Goal: Subscribe to service/newsletter

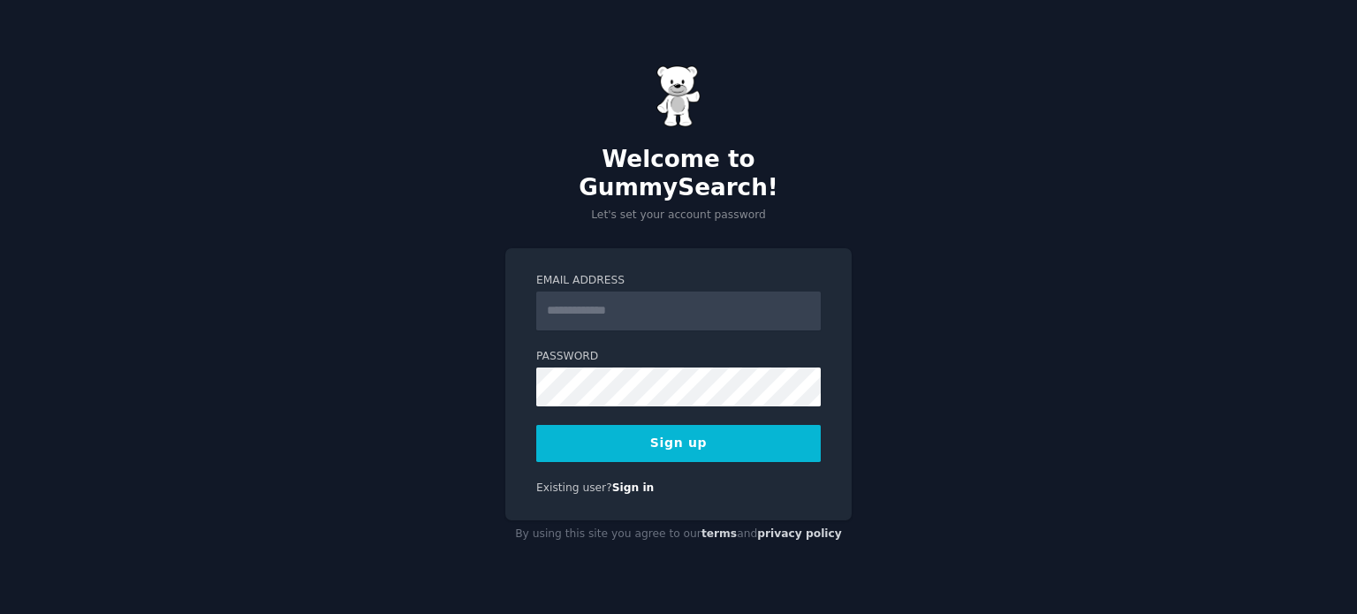
click at [617, 303] on input "Email Address" at bounding box center [678, 311] width 284 height 39
type input "**********"
click at [657, 434] on button "Sign up" at bounding box center [678, 443] width 284 height 37
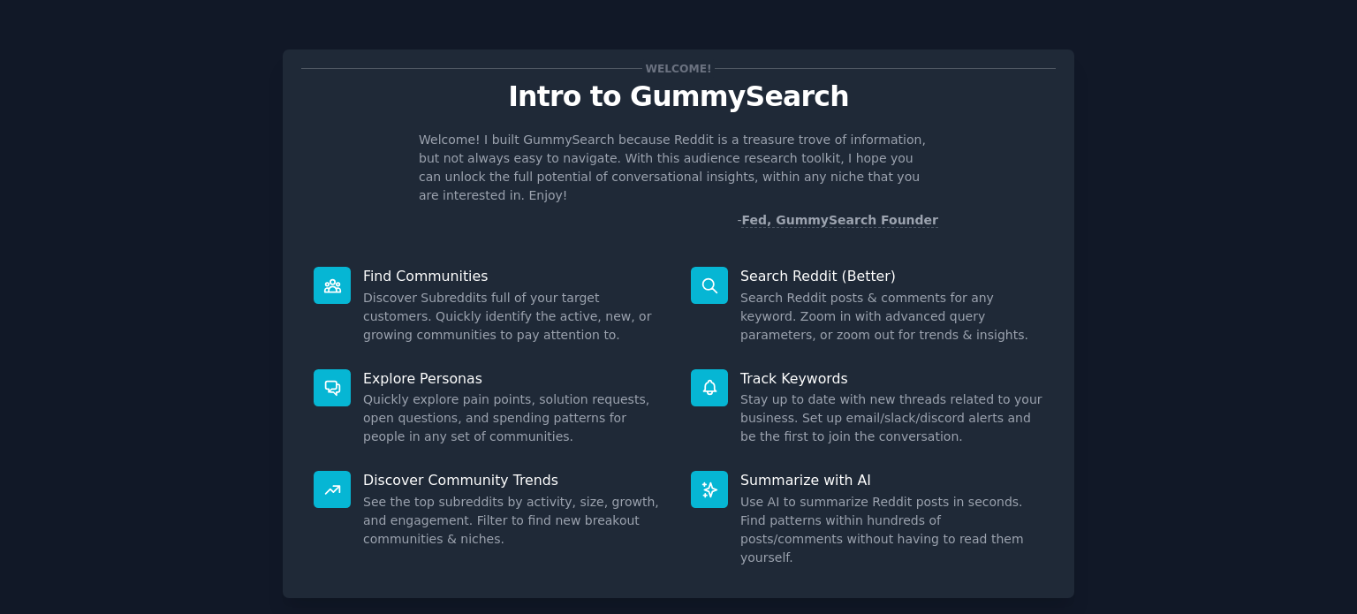
click at [1191, 326] on div "Welcome! Intro to GummySearch Welcome! I built GummySearch because Reddit is a …" at bounding box center [679, 364] width 1308 height 679
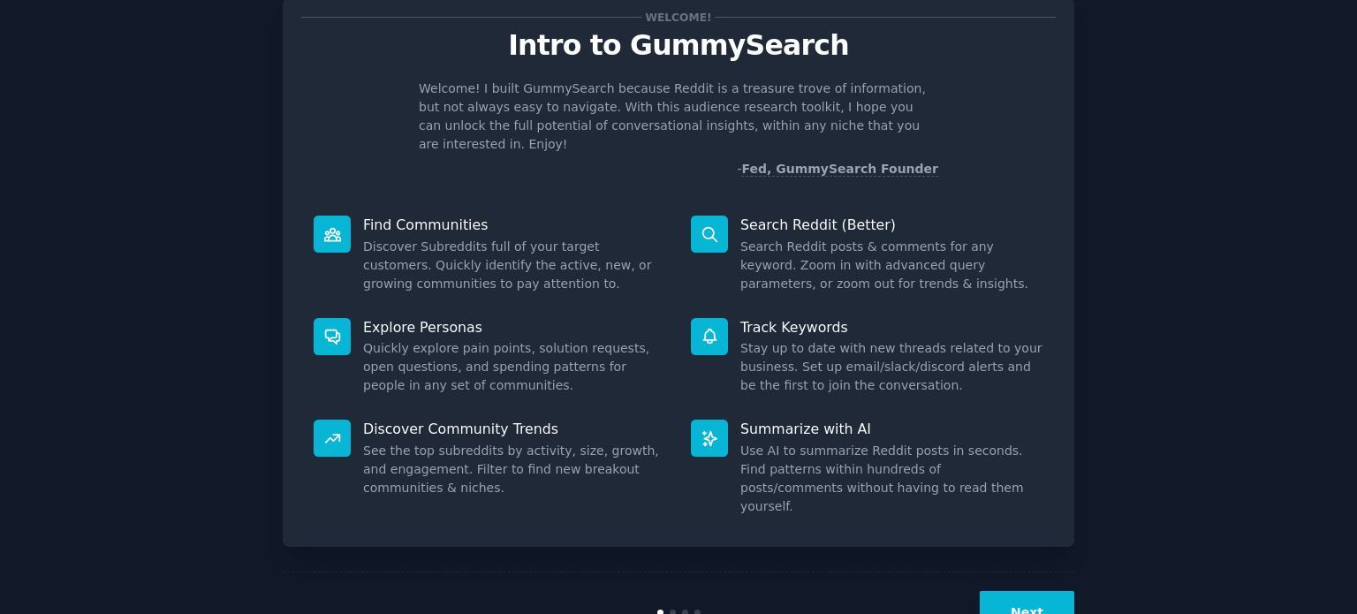
scroll to position [77, 0]
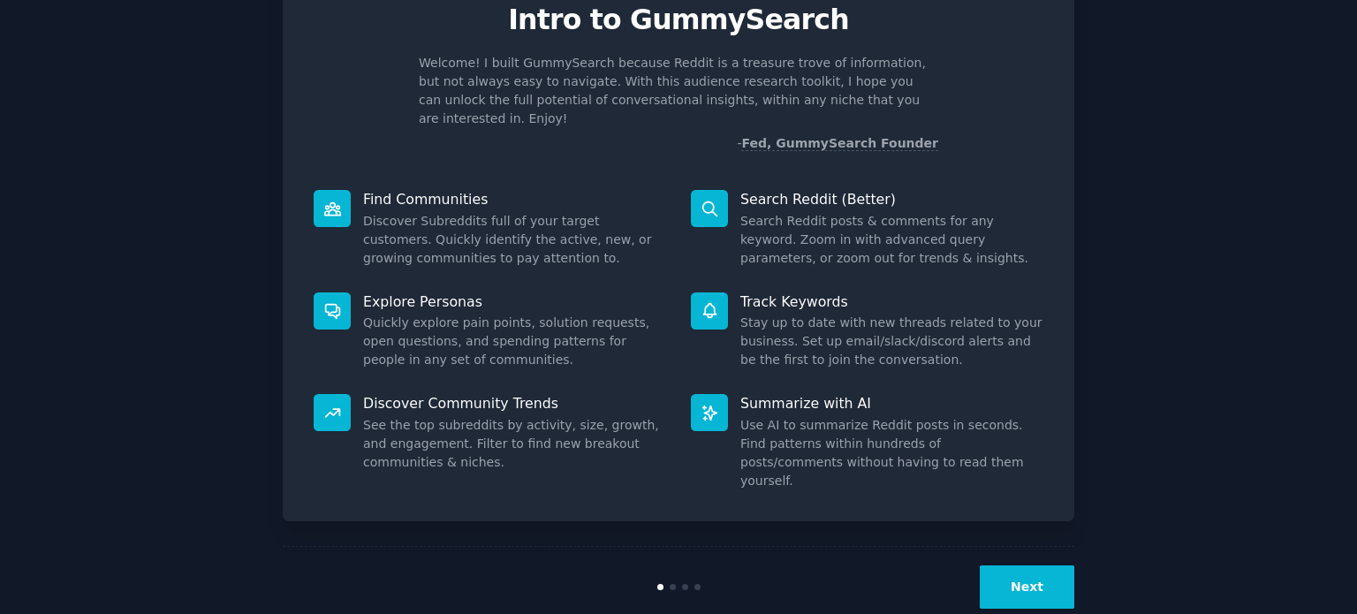
click at [1012, 565] on button "Next" at bounding box center [1027, 586] width 95 height 43
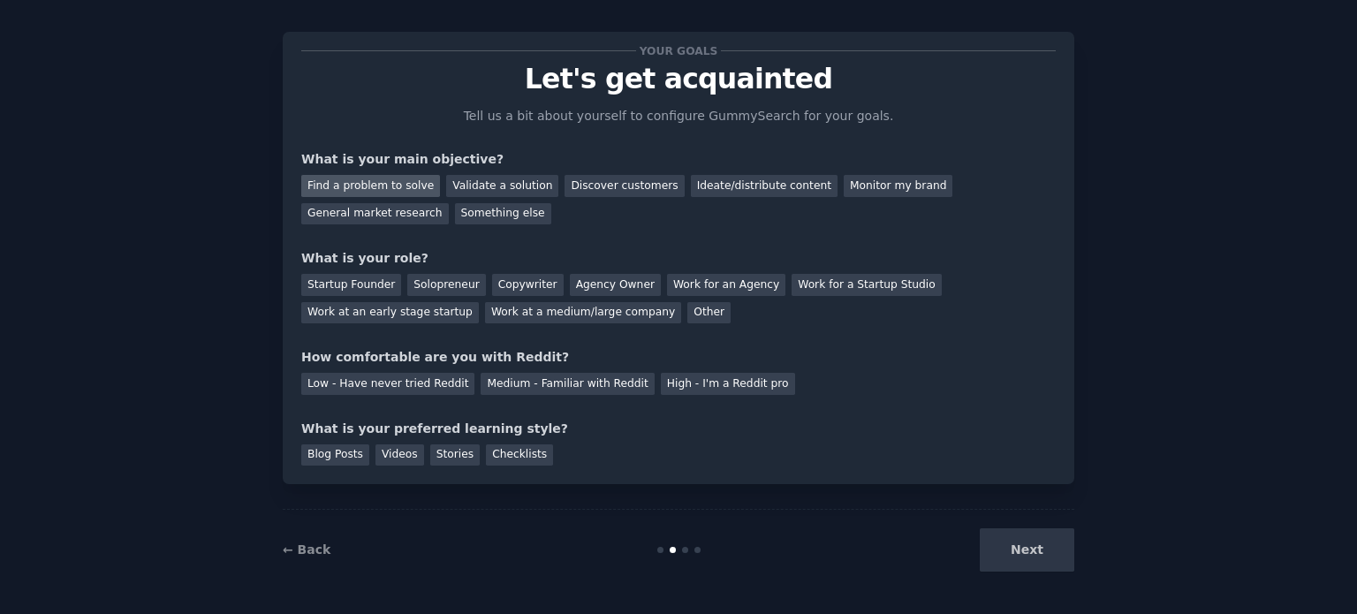
click at [376, 186] on div "Find a problem to solve" at bounding box center [370, 186] width 139 height 22
click at [691, 180] on div "Ideate/distribute content" at bounding box center [764, 186] width 147 height 22
click at [376, 181] on div "Find a problem to solve" at bounding box center [370, 186] width 139 height 22
click at [373, 288] on div "Startup Founder" at bounding box center [351, 285] width 100 height 22
click at [438, 288] on div "Solopreneur" at bounding box center [446, 285] width 78 height 22
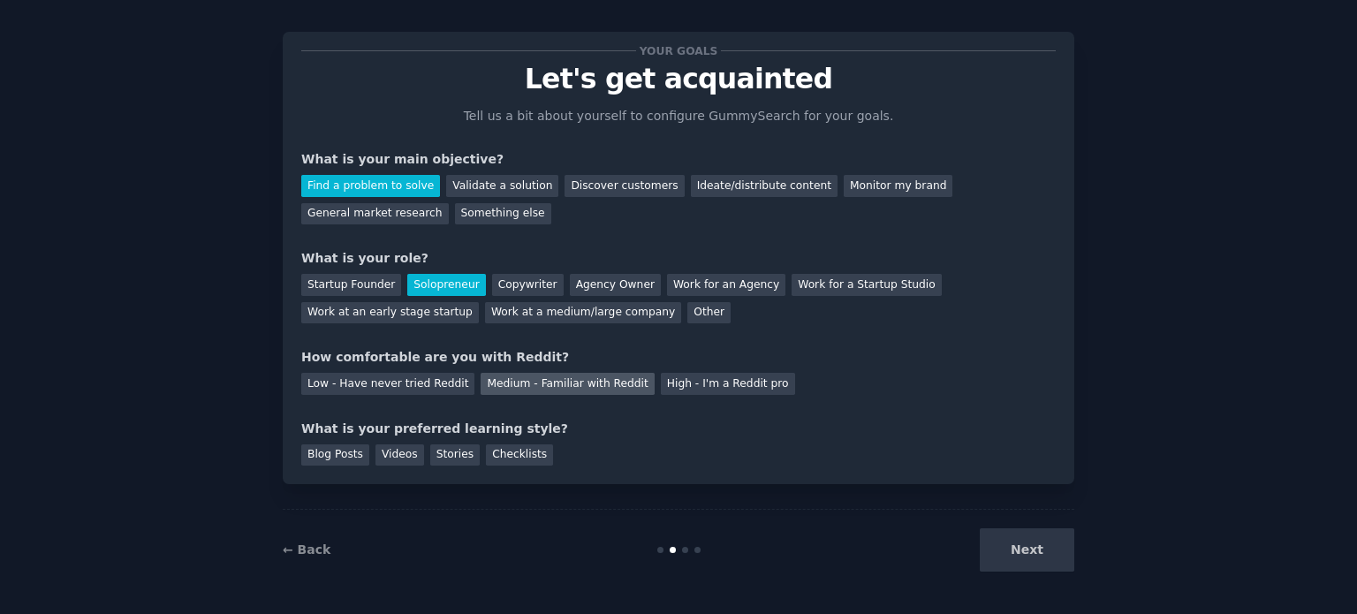
click at [599, 380] on div "Medium - Familiar with Reddit" at bounding box center [567, 384] width 173 height 22
click at [406, 458] on div "Videos" at bounding box center [399, 455] width 49 height 22
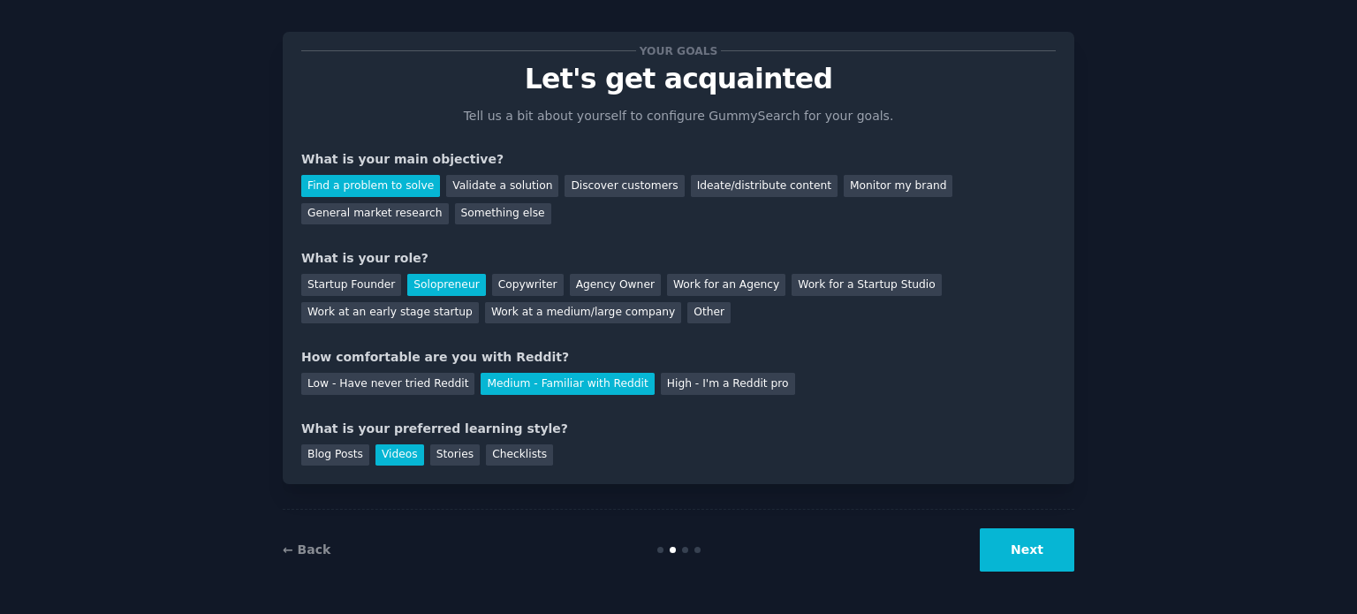
click at [1005, 540] on button "Next" at bounding box center [1027, 549] width 95 height 43
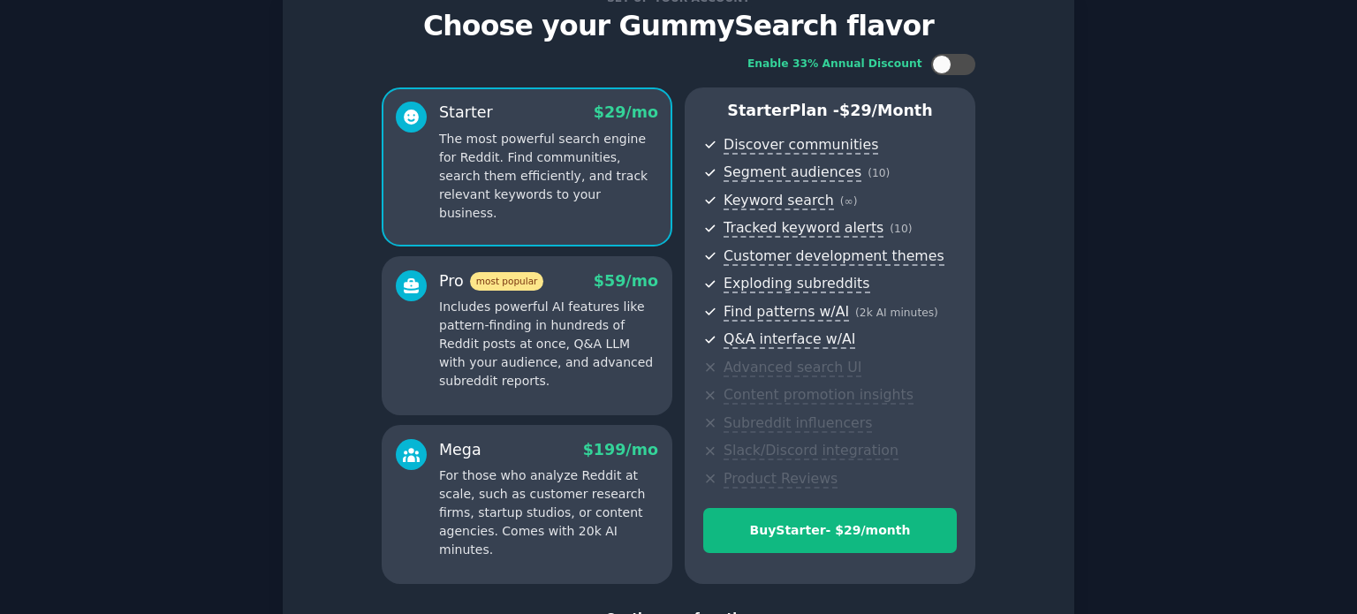
scroll to position [31, 0]
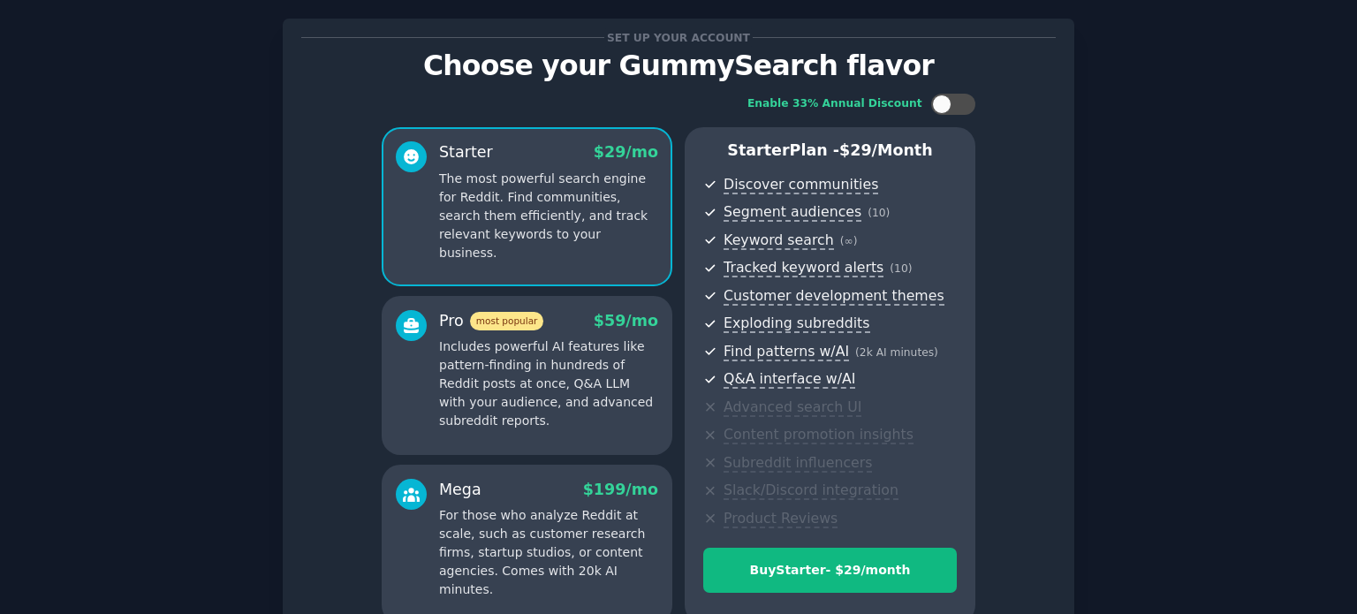
click at [494, 383] on p "Includes powerful AI features like pattern-finding in hundreds of Reddit posts …" at bounding box center [548, 384] width 219 height 93
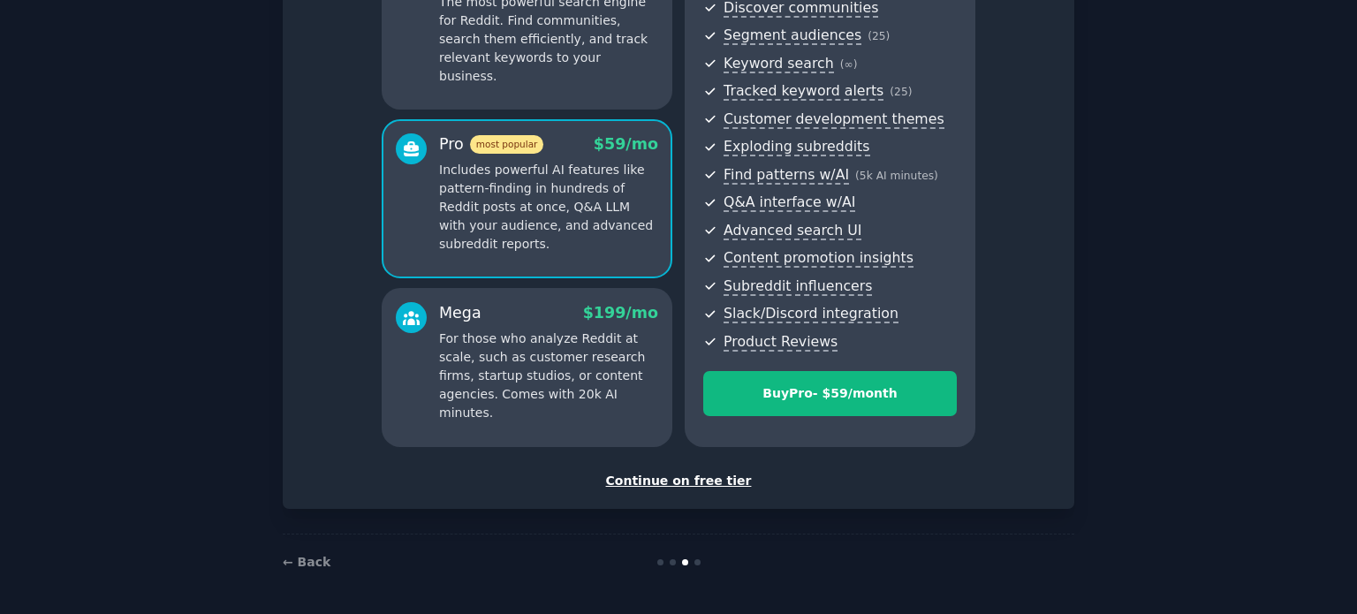
scroll to position [0, 0]
click at [676, 476] on div "Continue on free tier" at bounding box center [678, 481] width 755 height 19
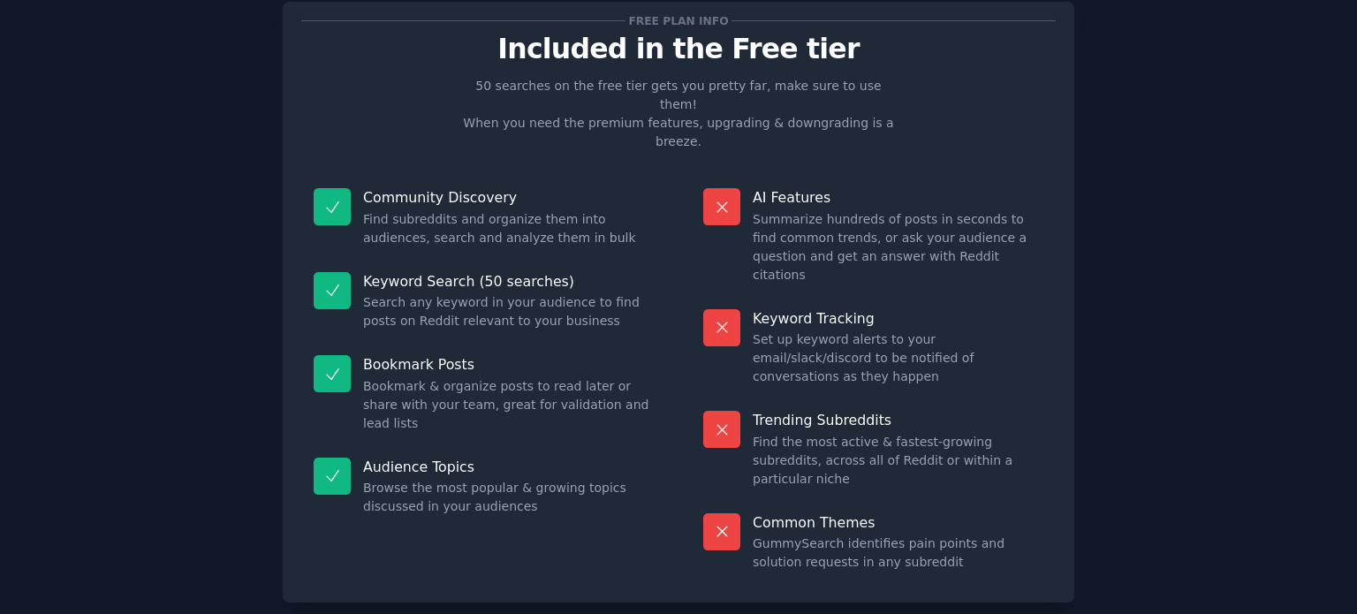
scroll to position [73, 0]
